Goal: Navigation & Orientation: Find specific page/section

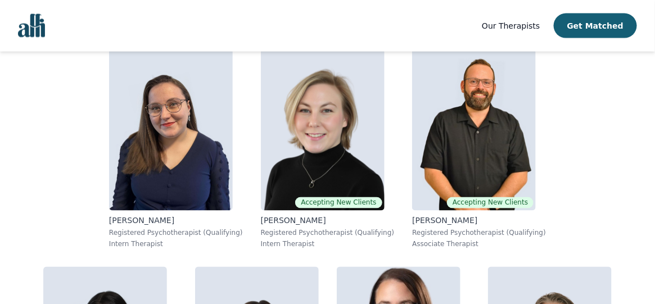
scroll to position [483, 0]
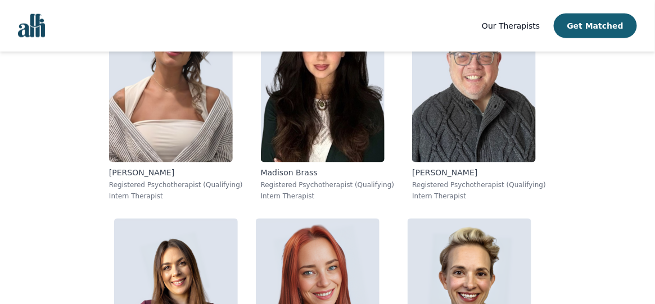
scroll to position [1612, 0]
